Goal: Check status: Check status

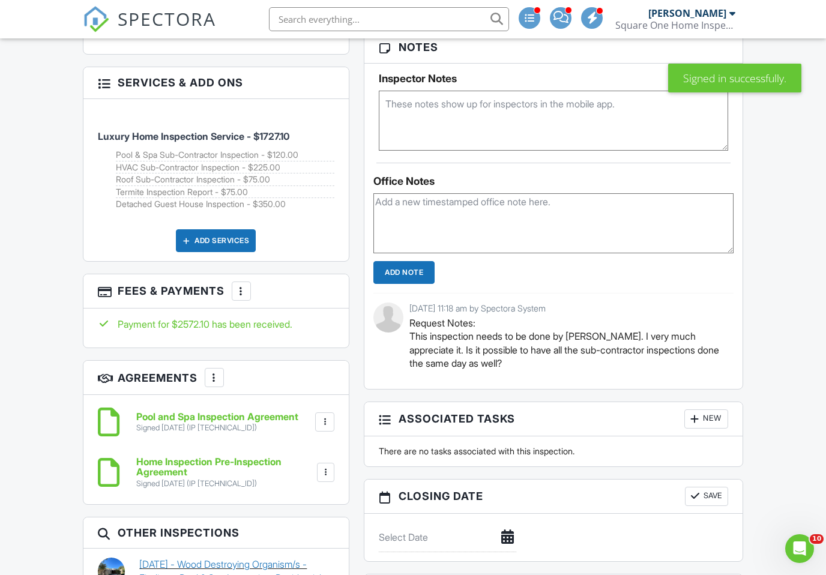
click at [253, 558] on link "[DATE] - Wood Destroying Organism/s - Findings, Pool & Spa Inspection, Resident…" at bounding box center [236, 578] width 195 height 40
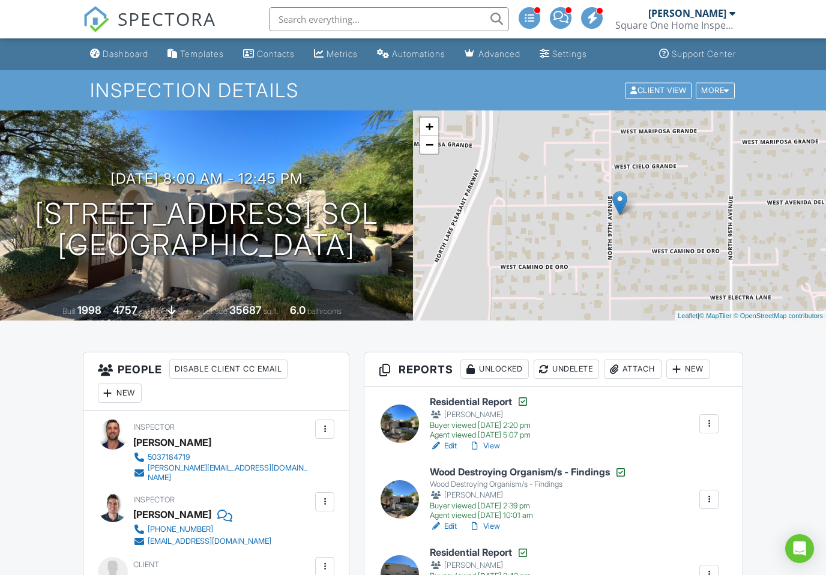
click at [490, 447] on link "View" at bounding box center [484, 446] width 31 height 12
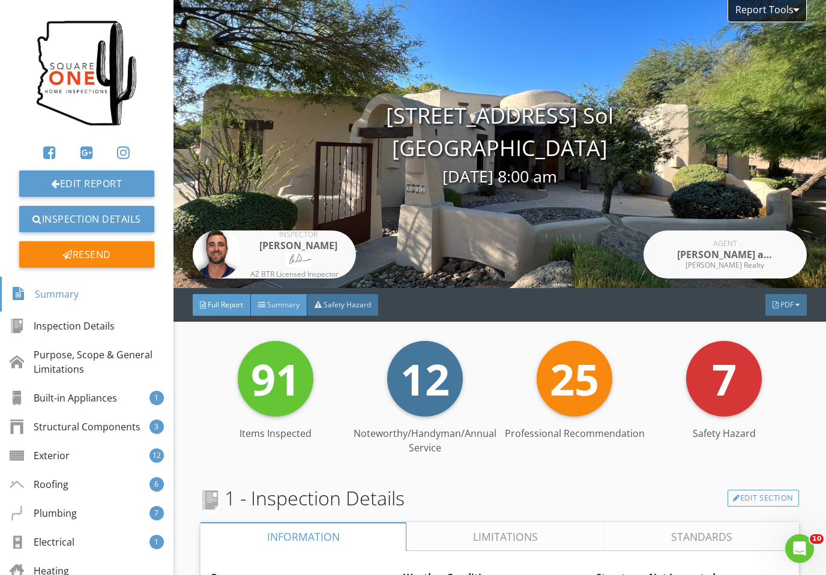
click at [288, 294] on div "Summary" at bounding box center [279, 305] width 56 height 22
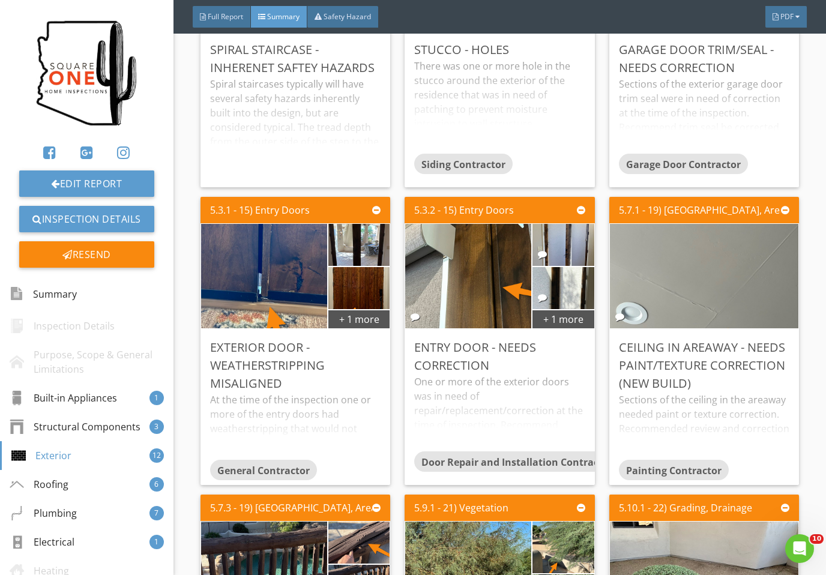
scroll to position [1154, 0]
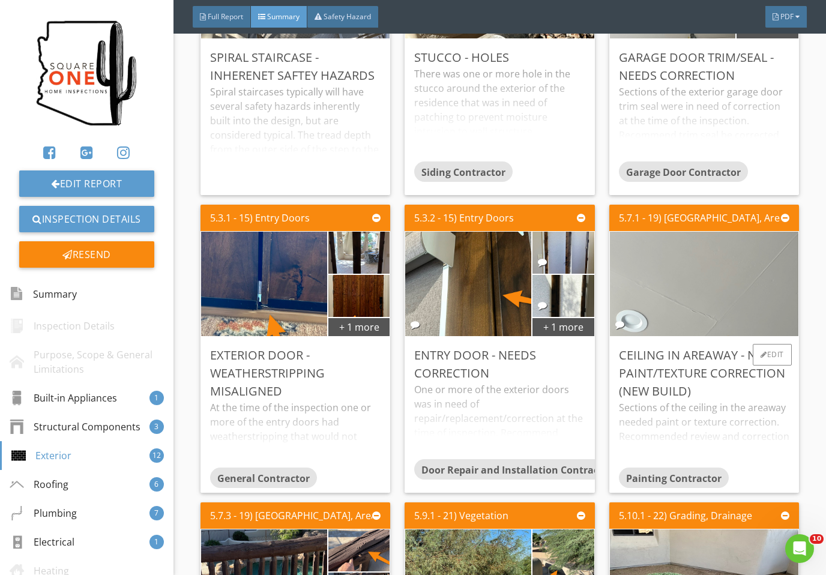
click at [746, 303] on img at bounding box center [704, 284] width 348 height 261
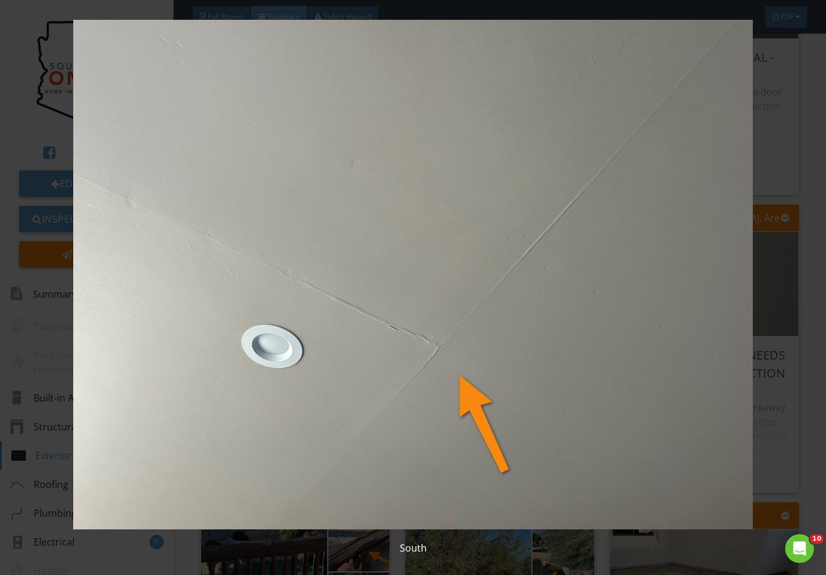
click at [773, 322] on img at bounding box center [413, 275] width 748 height 510
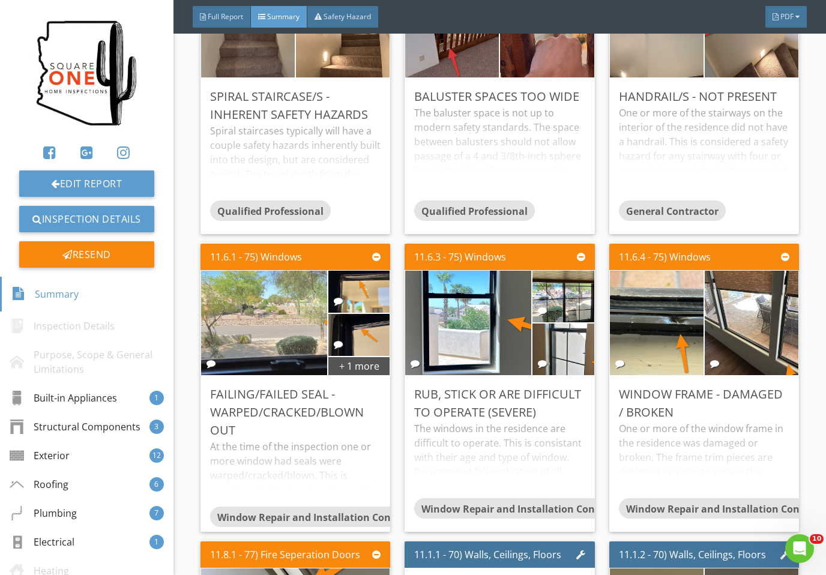
scroll to position [4755, 0]
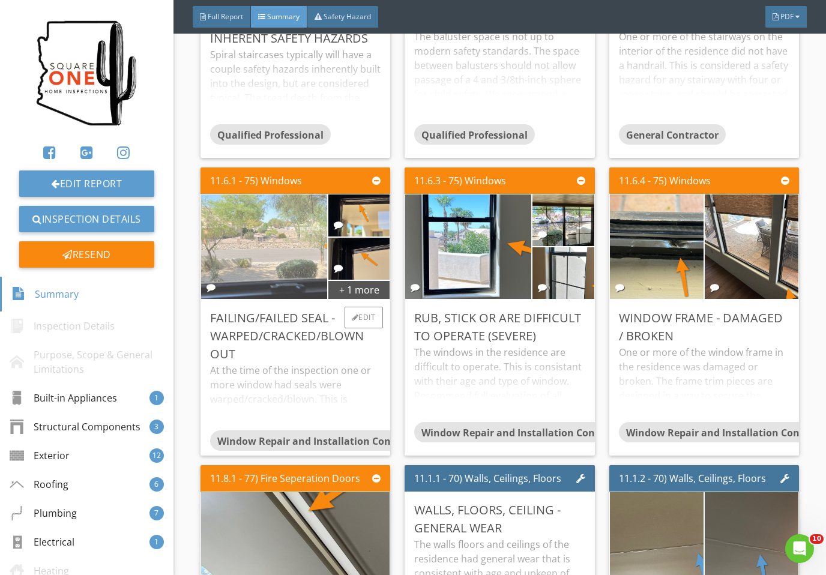
click at [267, 253] on img at bounding box center [264, 247] width 315 height 236
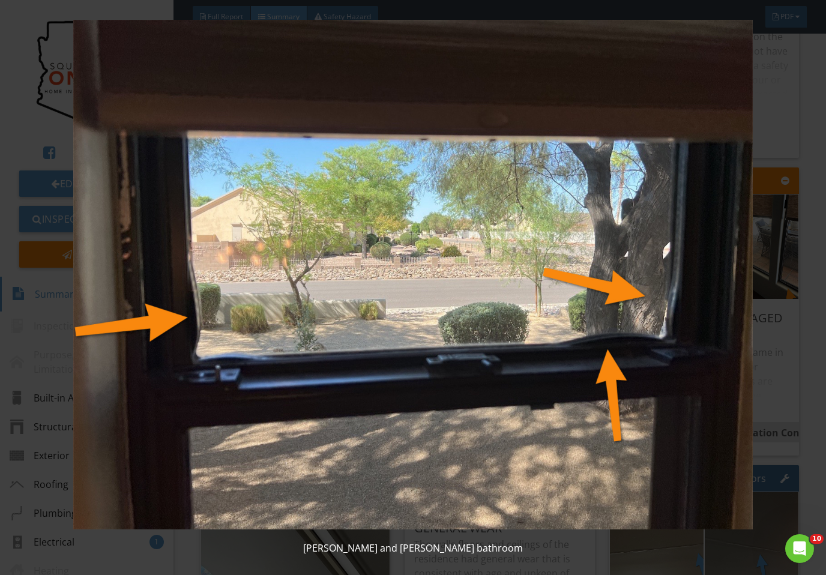
click at [756, 342] on img at bounding box center [413, 275] width 748 height 510
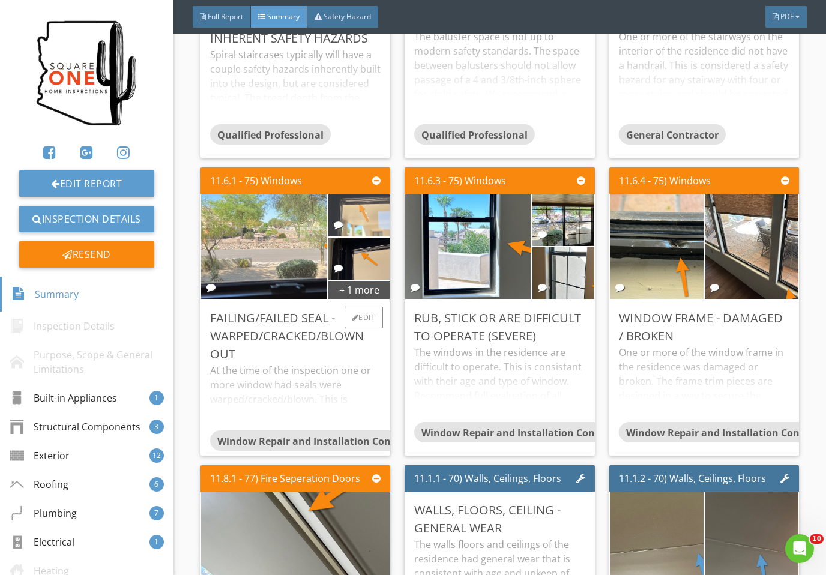
click at [374, 216] on img at bounding box center [359, 215] width 140 height 105
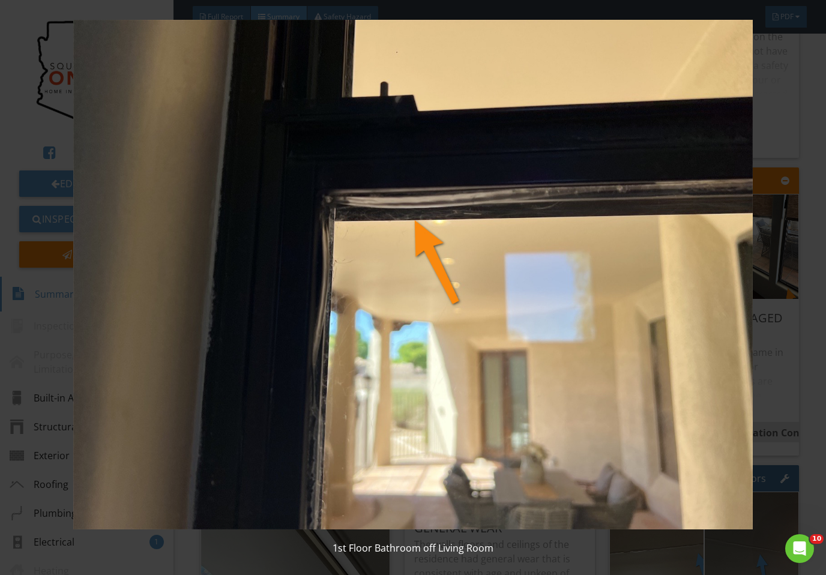
click at [785, 355] on img at bounding box center [413, 275] width 748 height 510
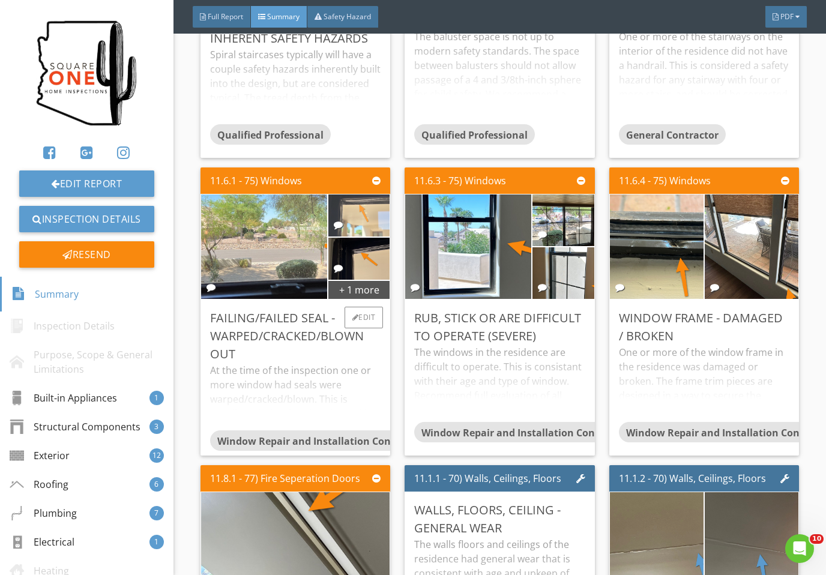
click at [354, 235] on img at bounding box center [359, 215] width 140 height 105
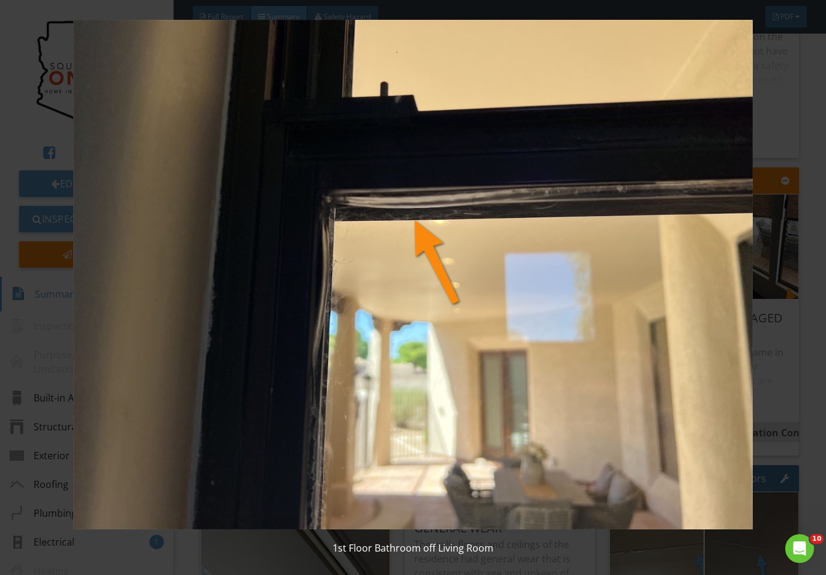
click at [794, 399] on div "1st Floor Bathroom off Living Room" at bounding box center [413, 287] width 826 height 575
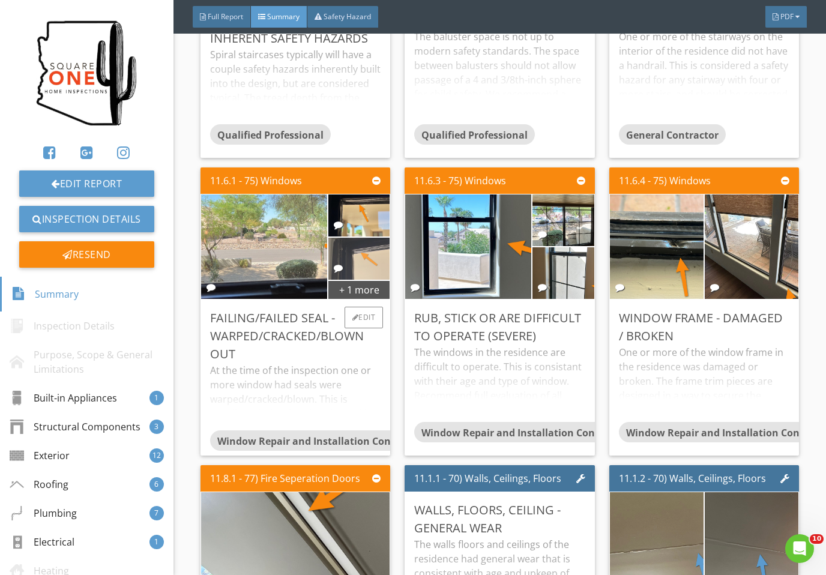
click at [361, 255] on img at bounding box center [359, 258] width 140 height 105
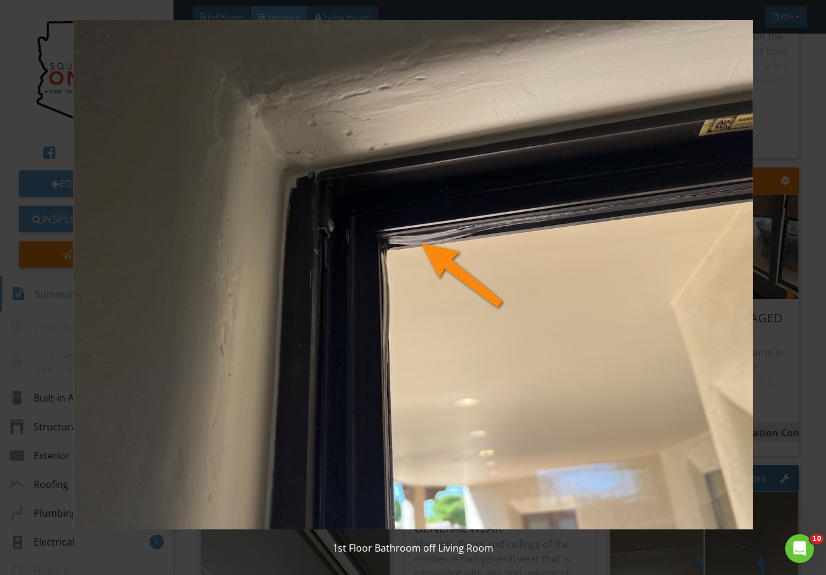
click at [779, 384] on img at bounding box center [413, 275] width 748 height 510
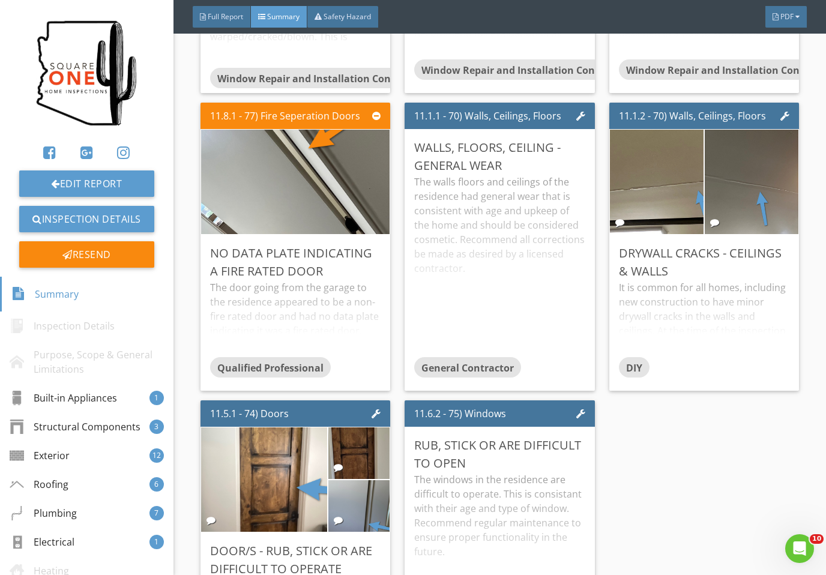
scroll to position [5217, 0]
